Goal: Task Accomplishment & Management: Manage account settings

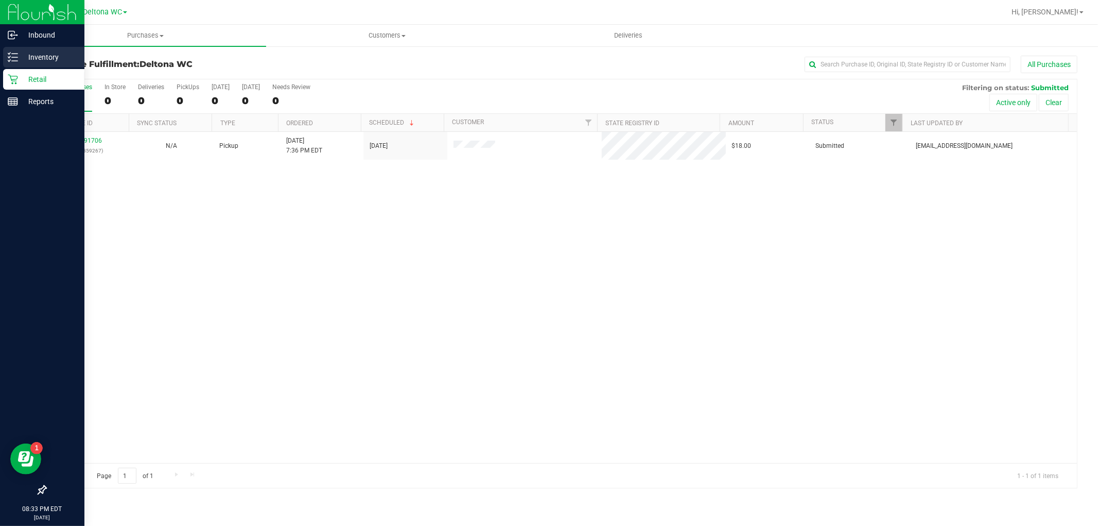
click at [22, 55] on p "Inventory" at bounding box center [49, 57] width 62 height 12
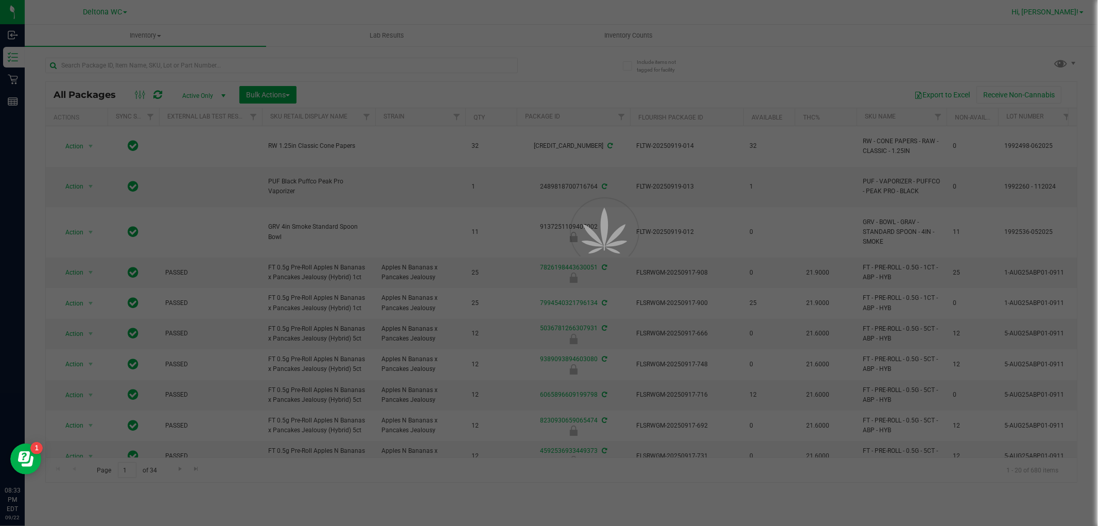
click at [1076, 11] on span "Hi, [PERSON_NAME]!" at bounding box center [1045, 12] width 67 height 8
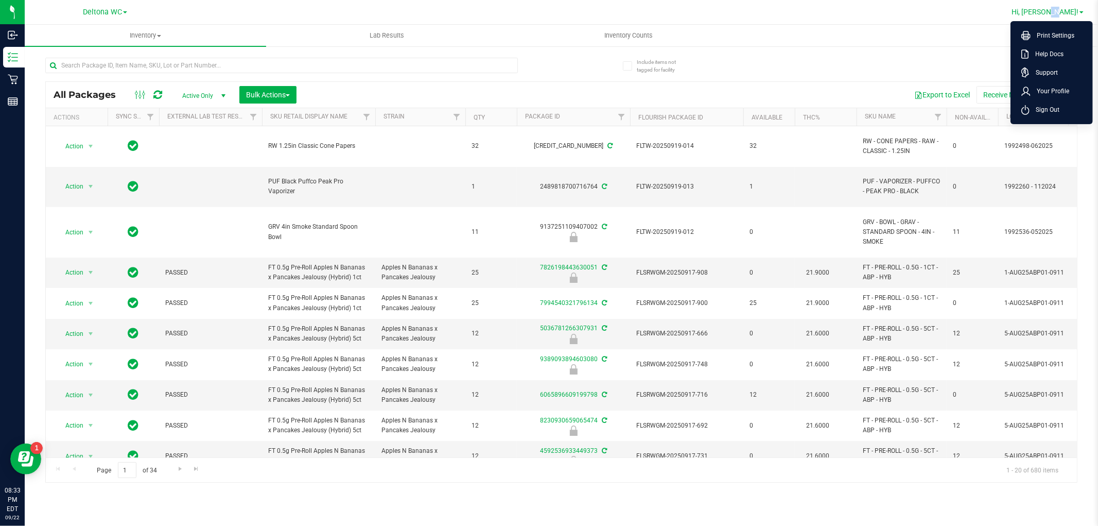
click at [1076, 11] on span "Hi, [PERSON_NAME]!" at bounding box center [1045, 12] width 67 height 8
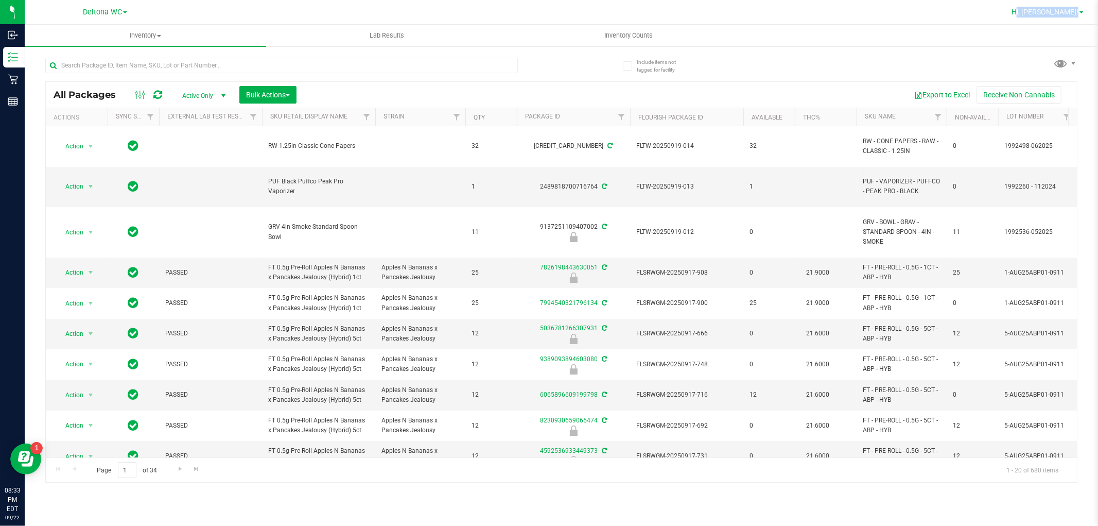
click at [1076, 11] on span "Hi, [PERSON_NAME]!" at bounding box center [1045, 12] width 67 height 8
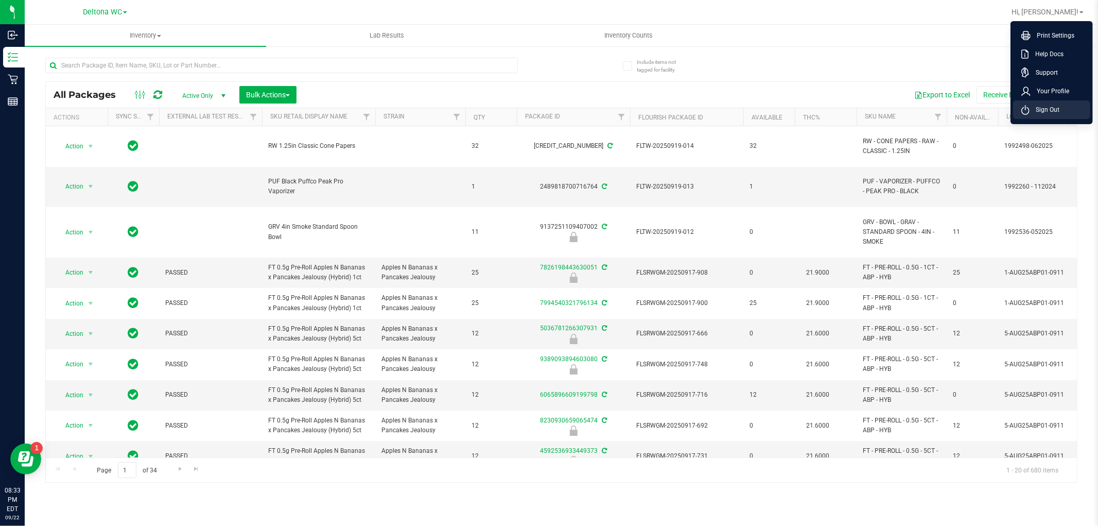
click at [1049, 106] on span "Sign Out" at bounding box center [1045, 110] width 30 height 10
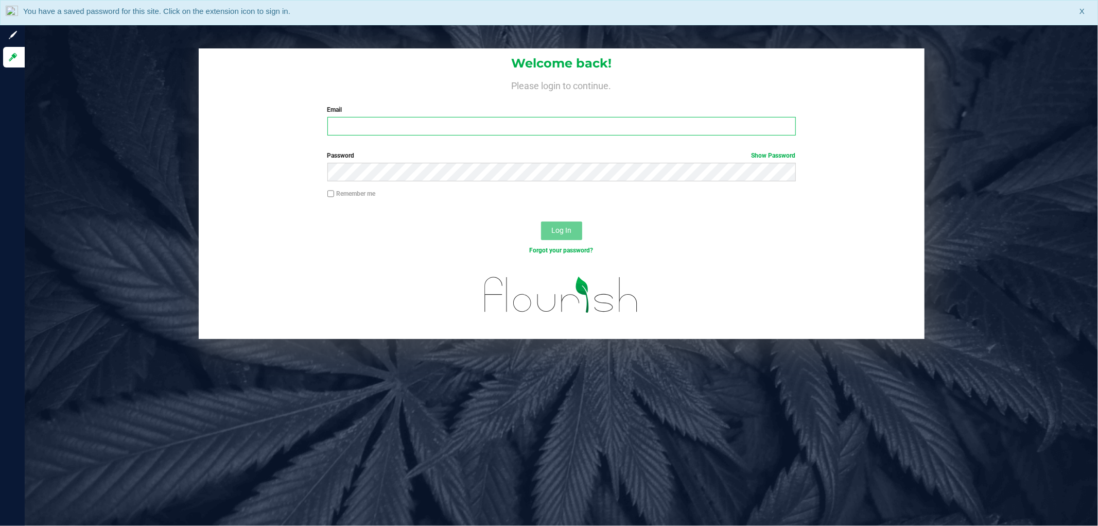
click at [433, 118] on input "Email" at bounding box center [561, 126] width 468 height 19
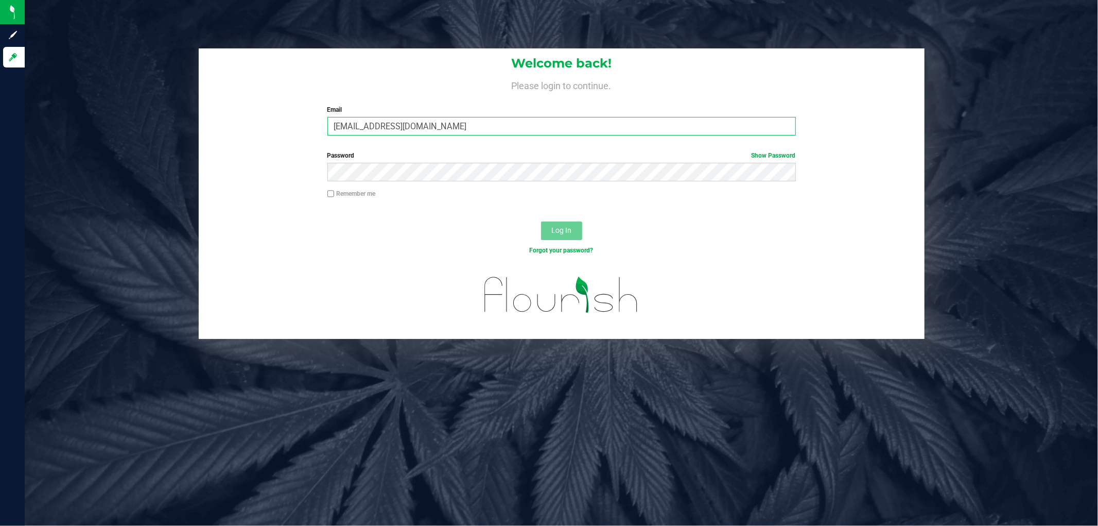
type input "[EMAIL_ADDRESS][DOMAIN_NAME]"
